Goal: Task Accomplishment & Management: Use online tool/utility

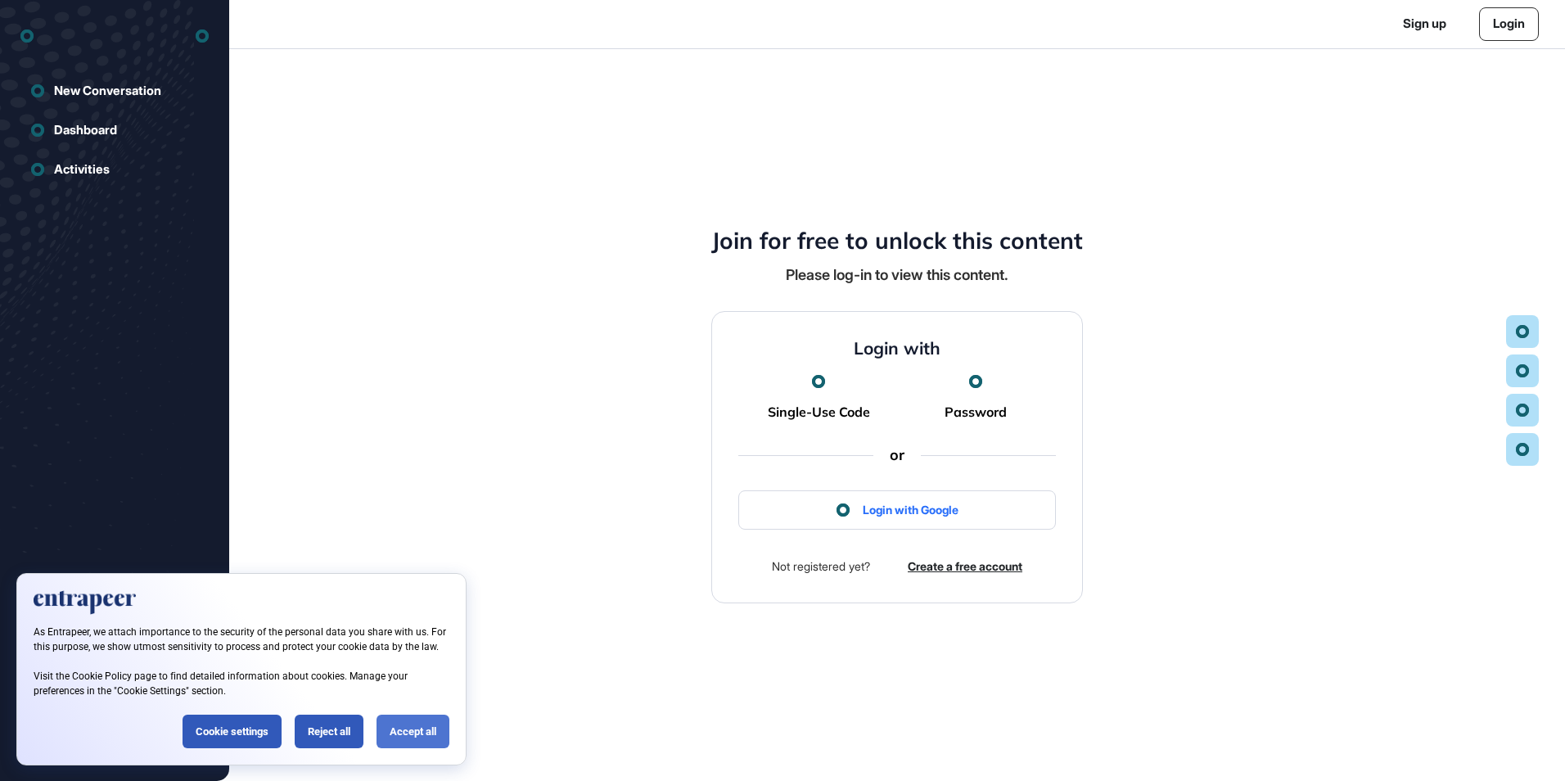
scroll to position [1, 1]
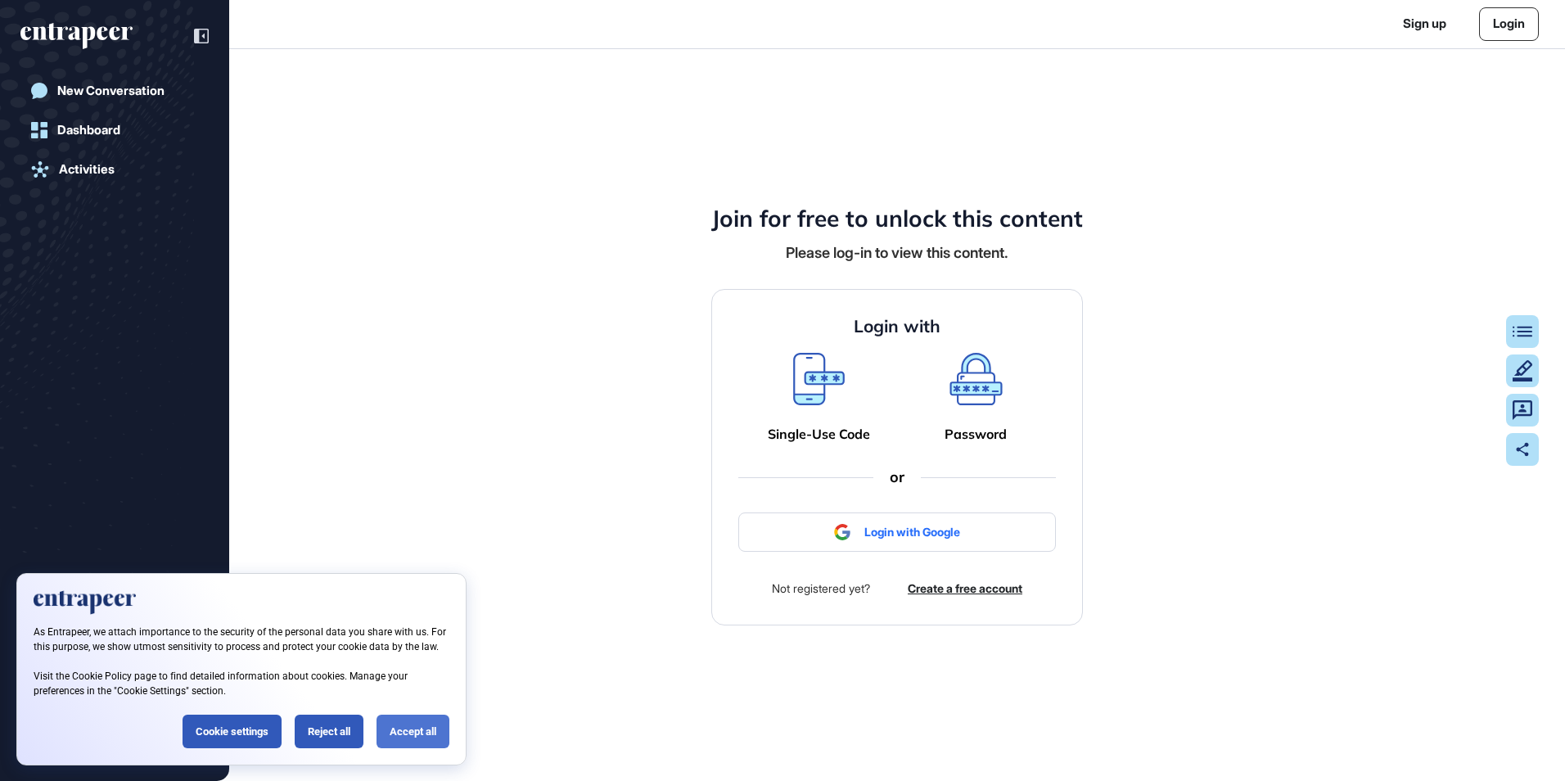
click at [404, 730] on div "Accept all" at bounding box center [412, 732] width 73 height 34
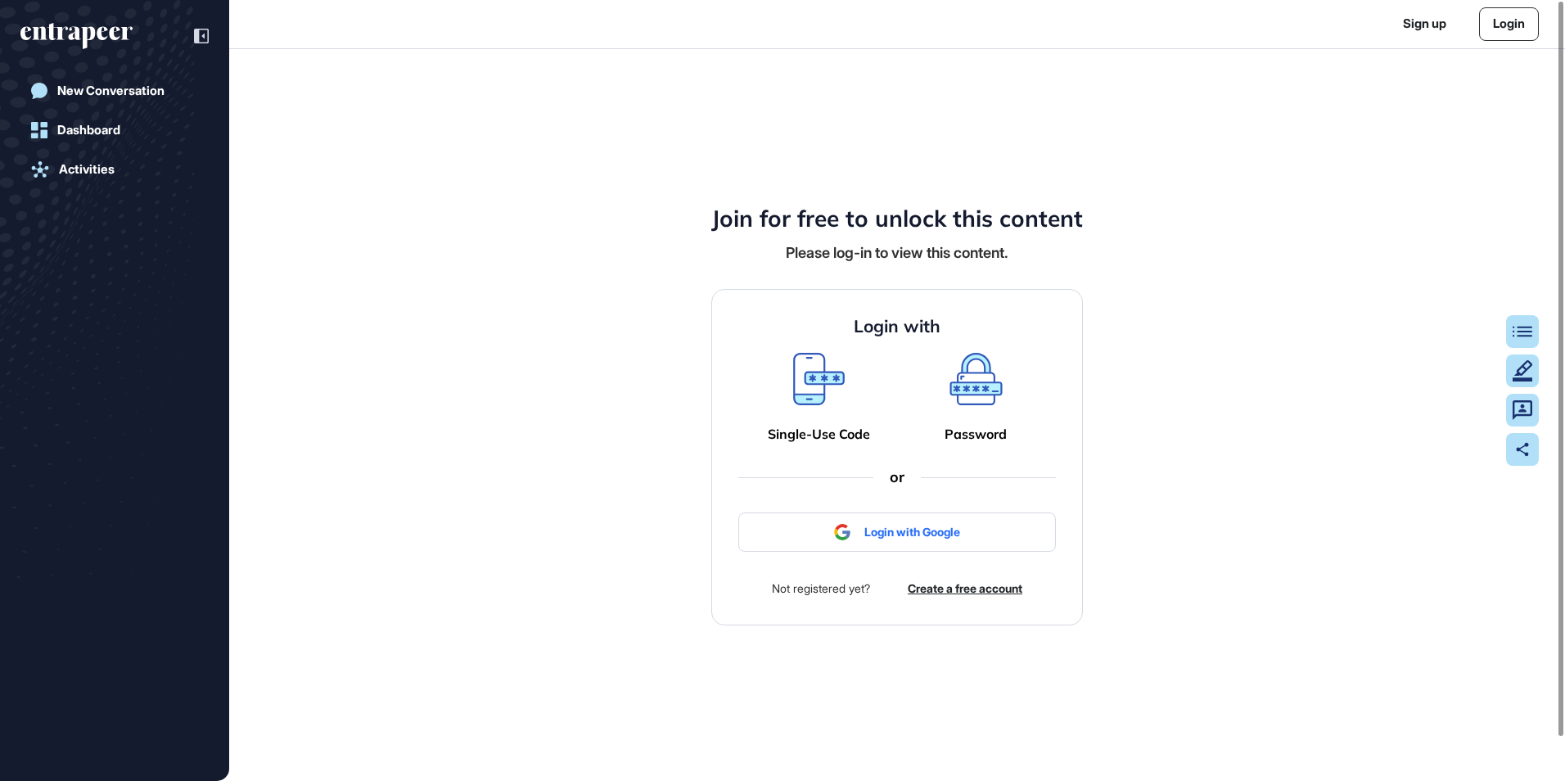
click at [969, 424] on div "Password" at bounding box center [976, 397] width 108 height 89
click at [968, 383] on g at bounding box center [975, 379] width 52 height 52
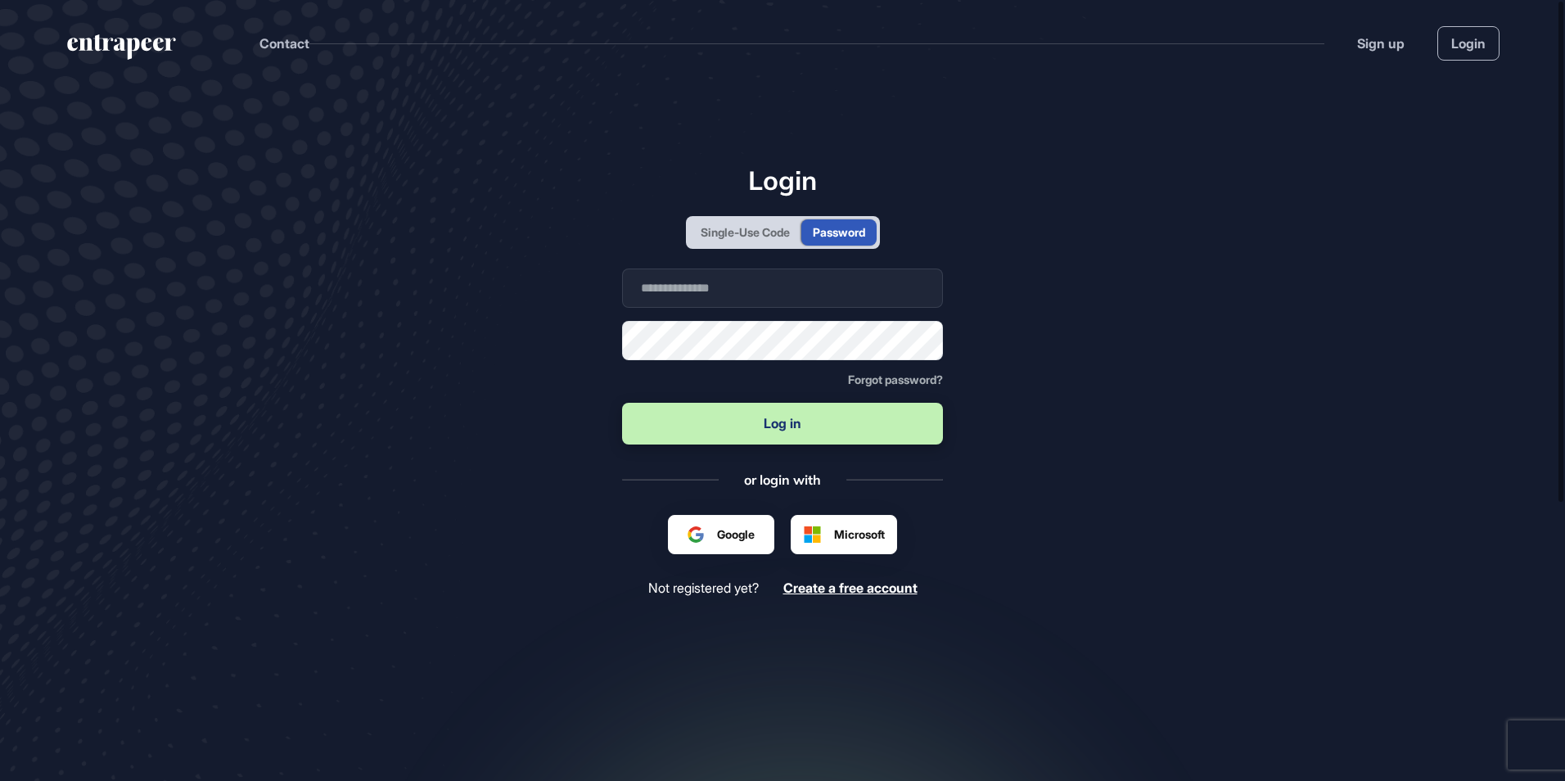
click at [969, 428] on main "Login Single-Use Code Password Business email Password Forgot password? Log in …" at bounding box center [782, 452] width 1565 height 732
click at [688, 288] on input "text" at bounding box center [782, 287] width 321 height 39
type input "**********"
click at [622, 403] on button "Log in" at bounding box center [782, 424] width 321 height 42
